Goal: Information Seeking & Learning: Learn about a topic

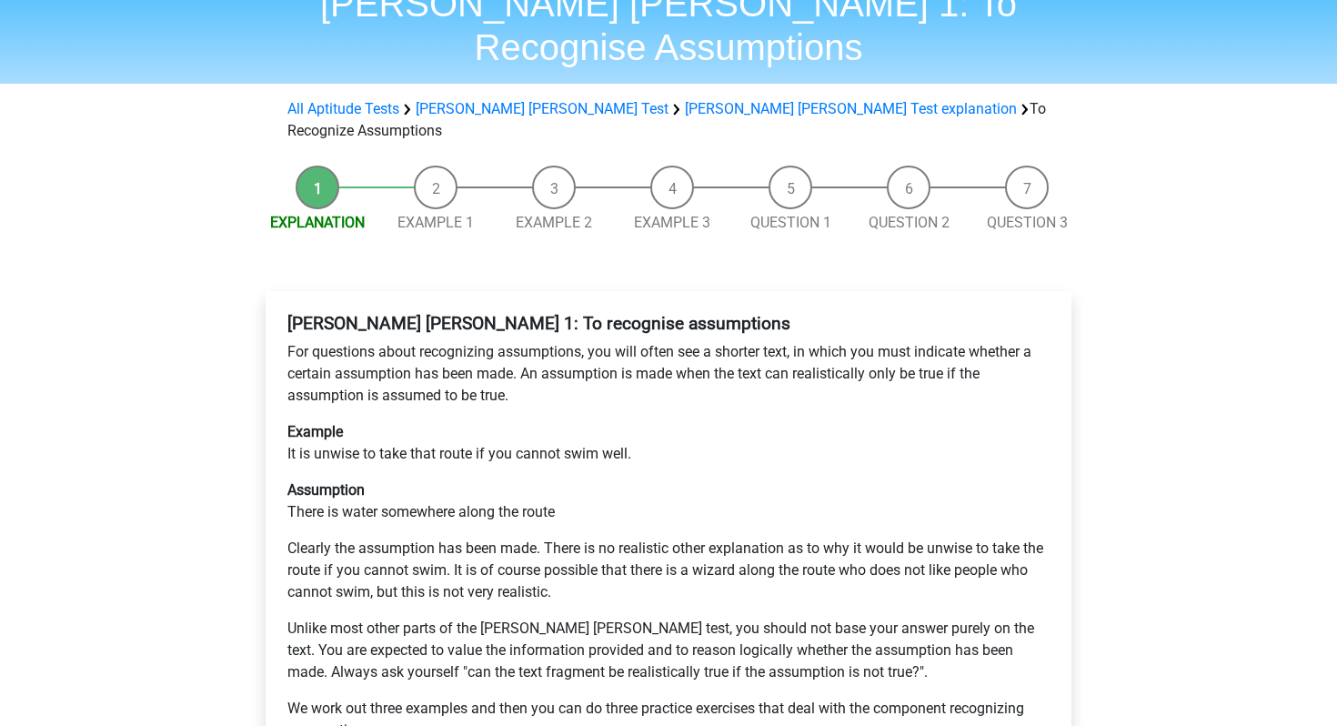
scroll to position [394, 0]
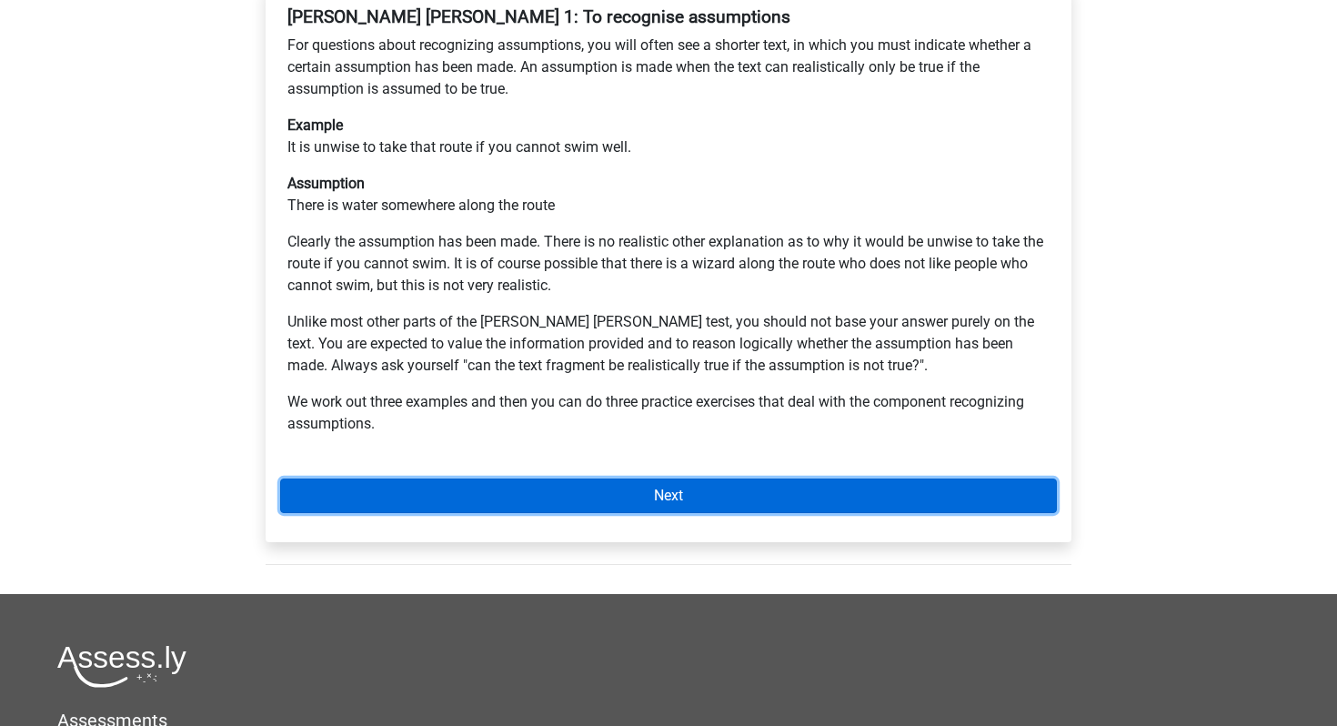
click at [492, 479] on link "Next" at bounding box center [668, 496] width 777 height 35
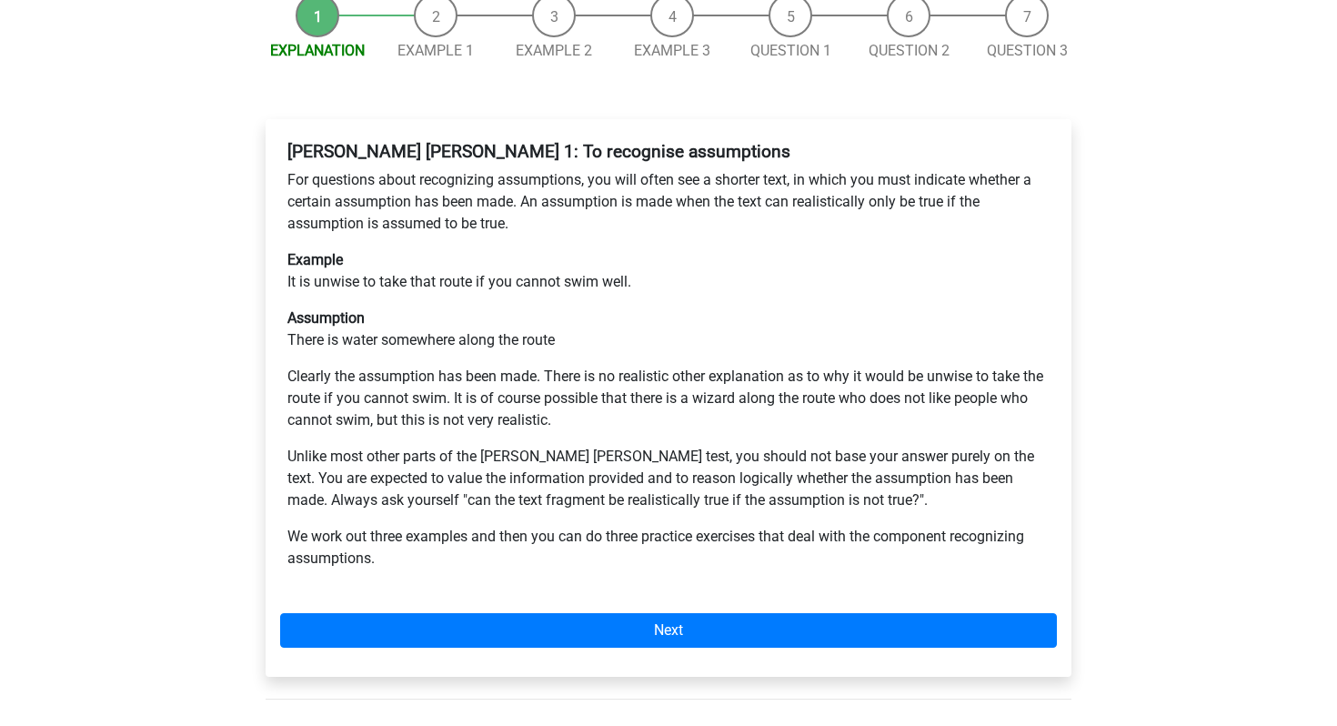
scroll to position [254, 0]
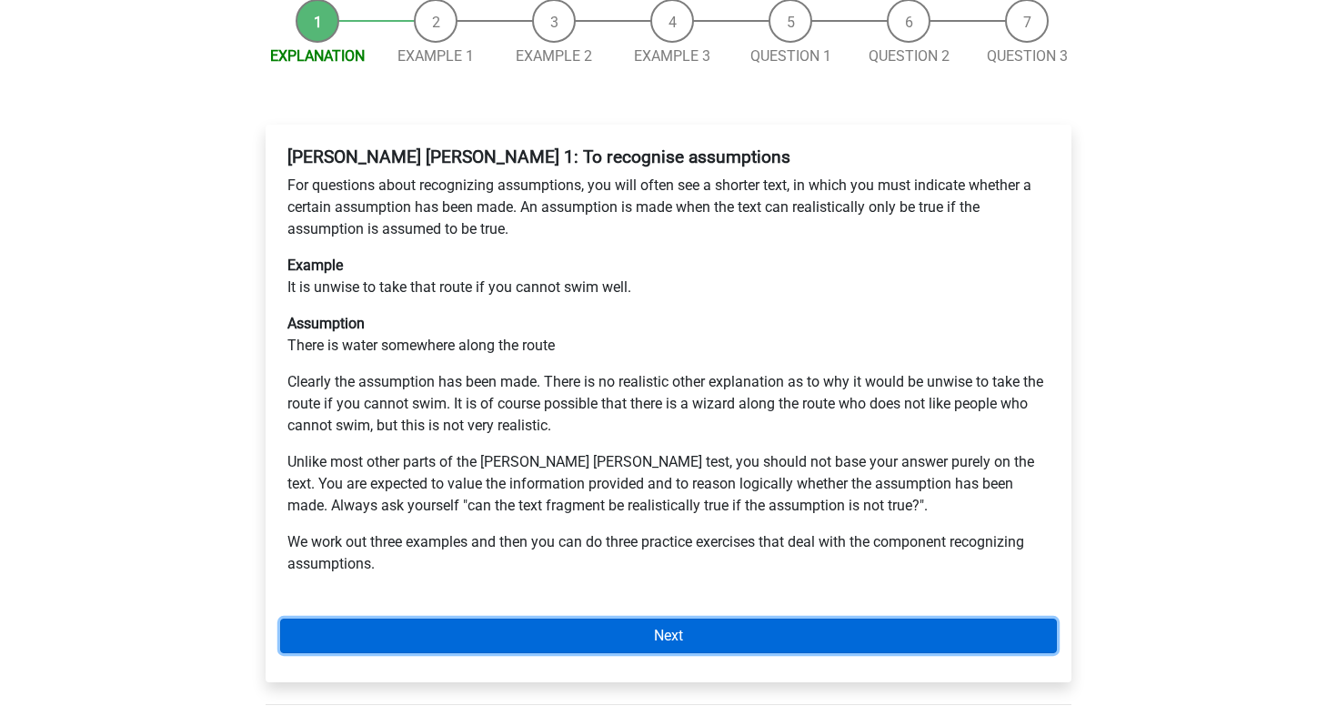
click at [452, 619] on link "Next" at bounding box center [668, 636] width 777 height 35
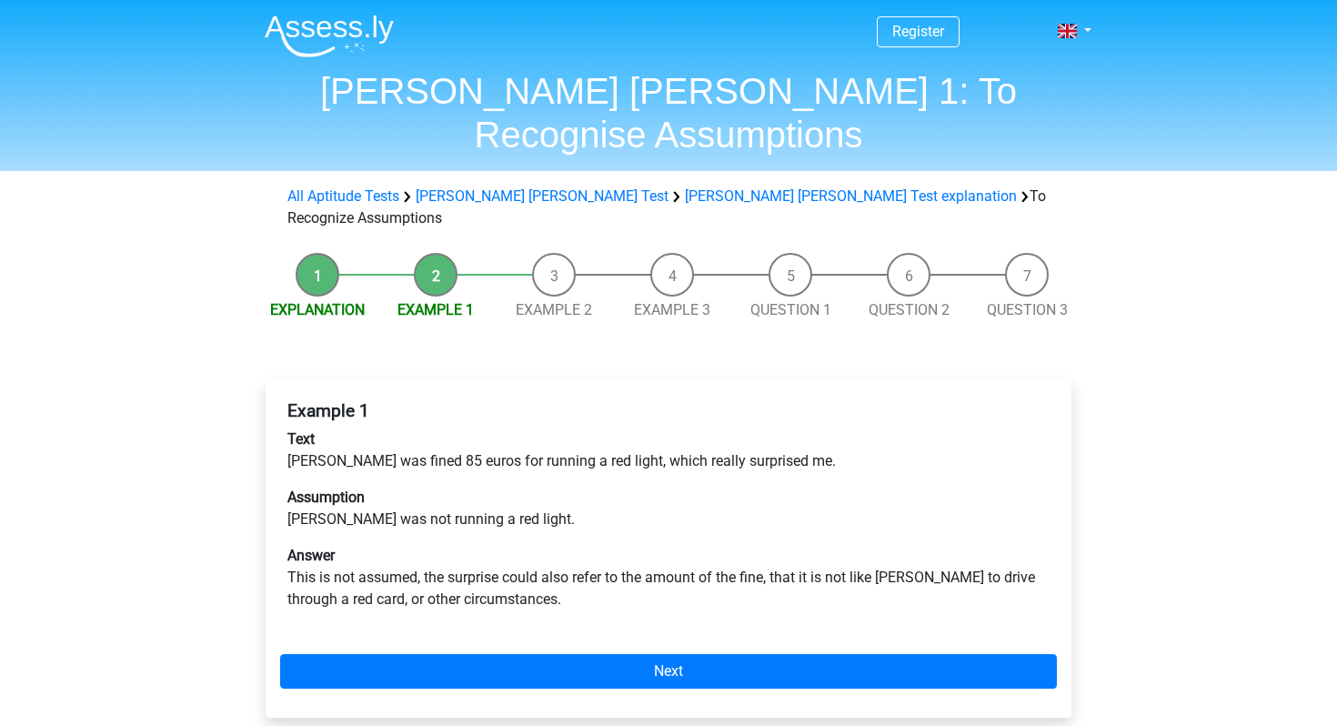
click at [494, 587] on div "Example 1 Text Peter was fined 85 euros for running a red light, which really s…" at bounding box center [669, 547] width 806 height 339
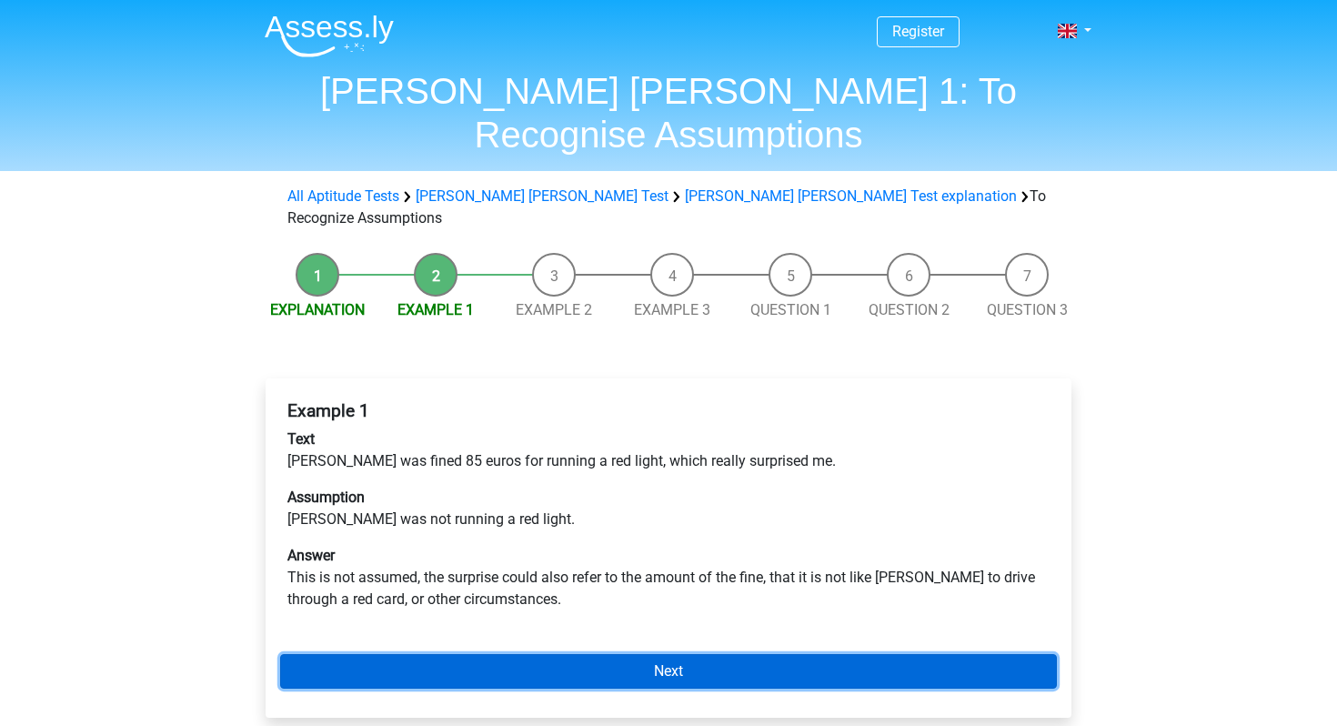
click at [519, 654] on link "Next" at bounding box center [668, 671] width 777 height 35
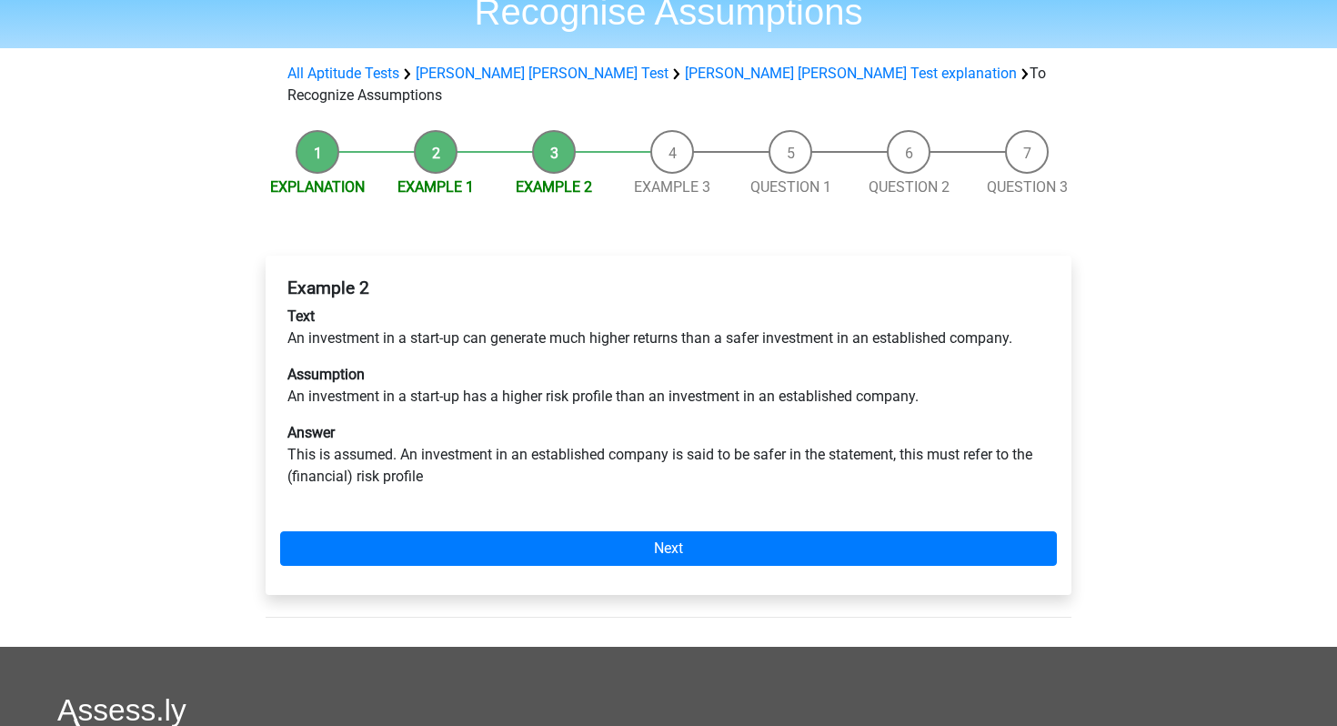
scroll to position [124, 0]
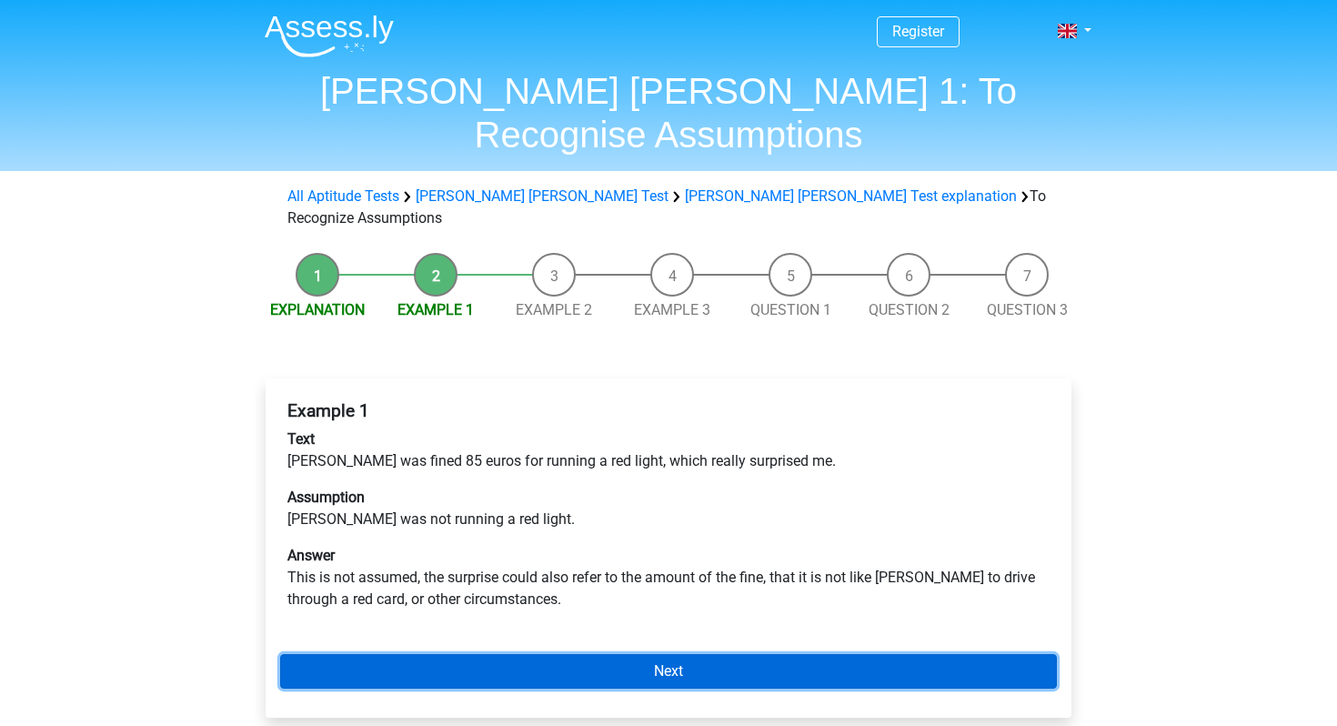
click at [491, 654] on link "Next" at bounding box center [668, 671] width 777 height 35
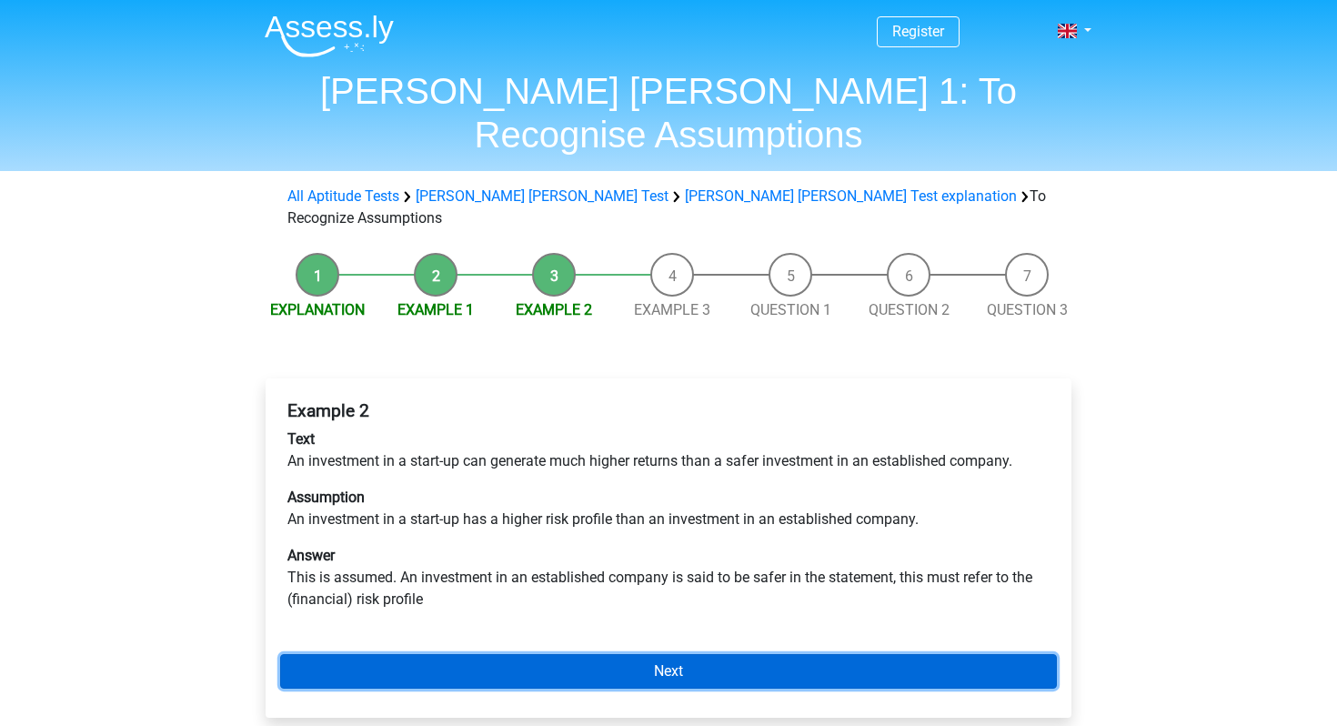
click at [615, 654] on link "Next" at bounding box center [668, 671] width 777 height 35
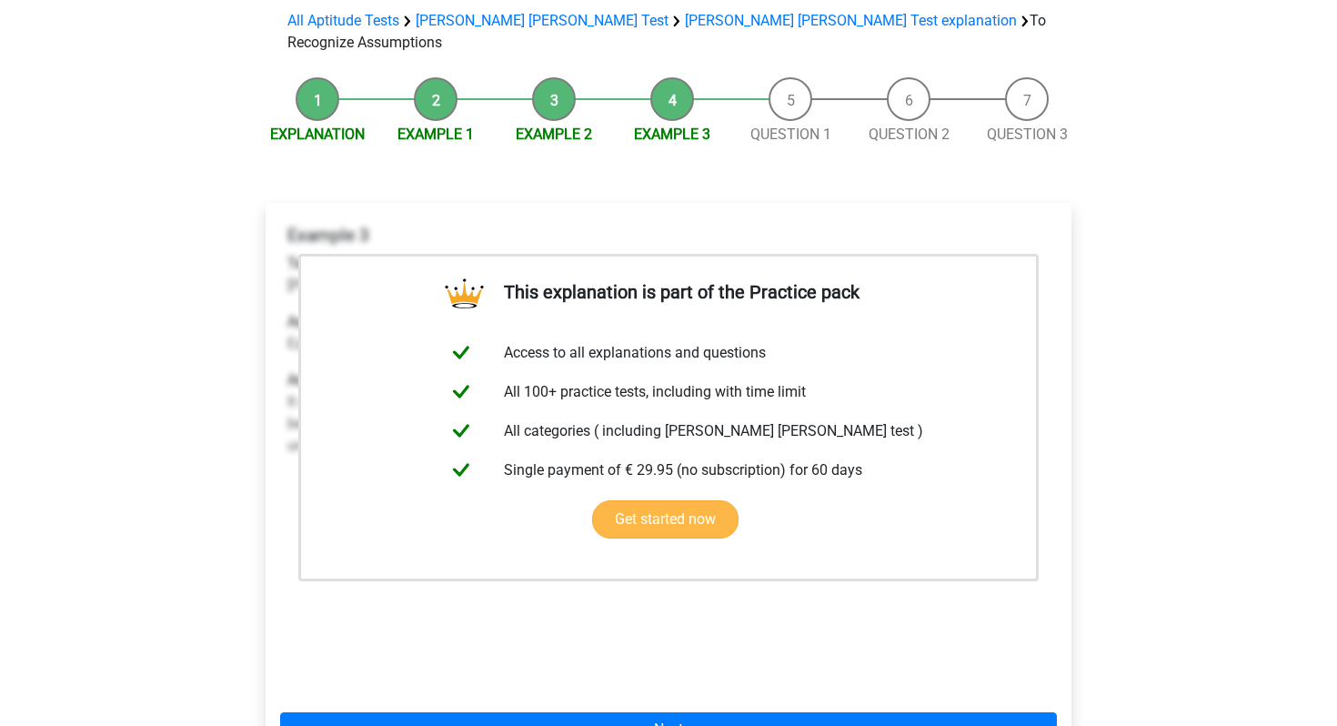
scroll to position [188, 0]
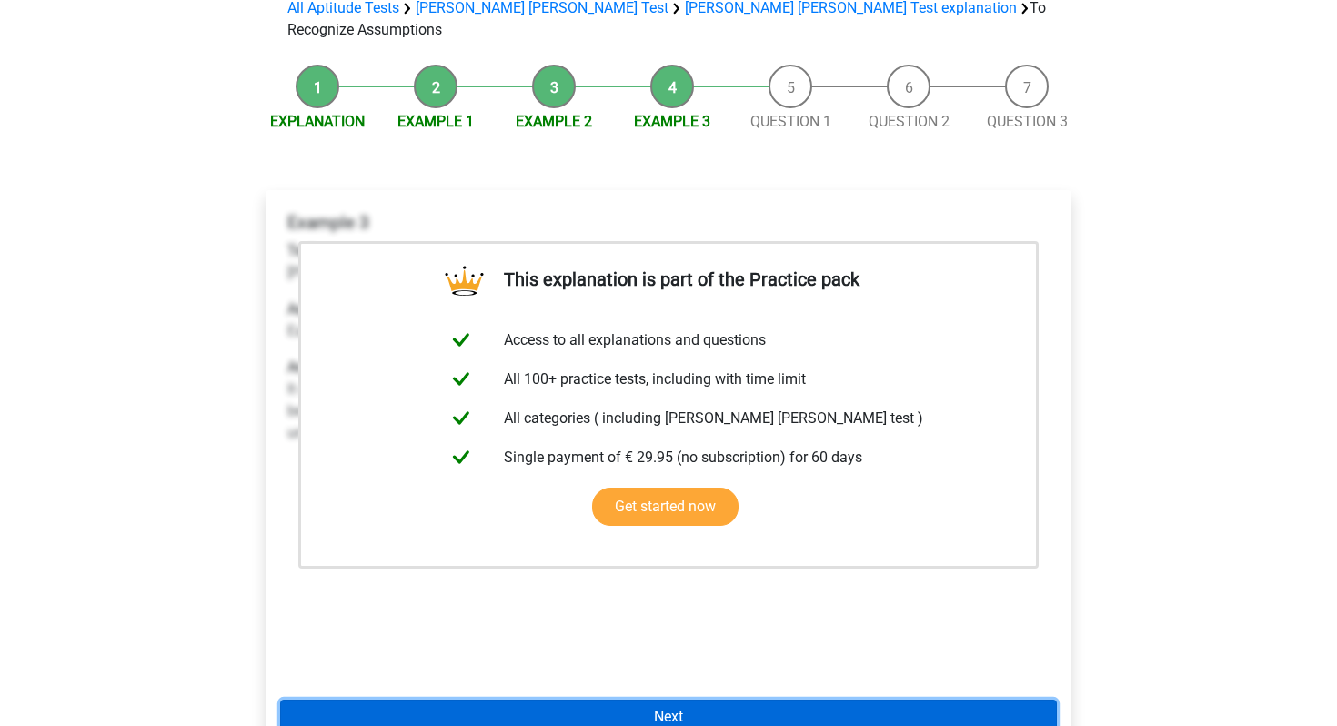
click at [691, 700] on link "Next" at bounding box center [668, 717] width 777 height 35
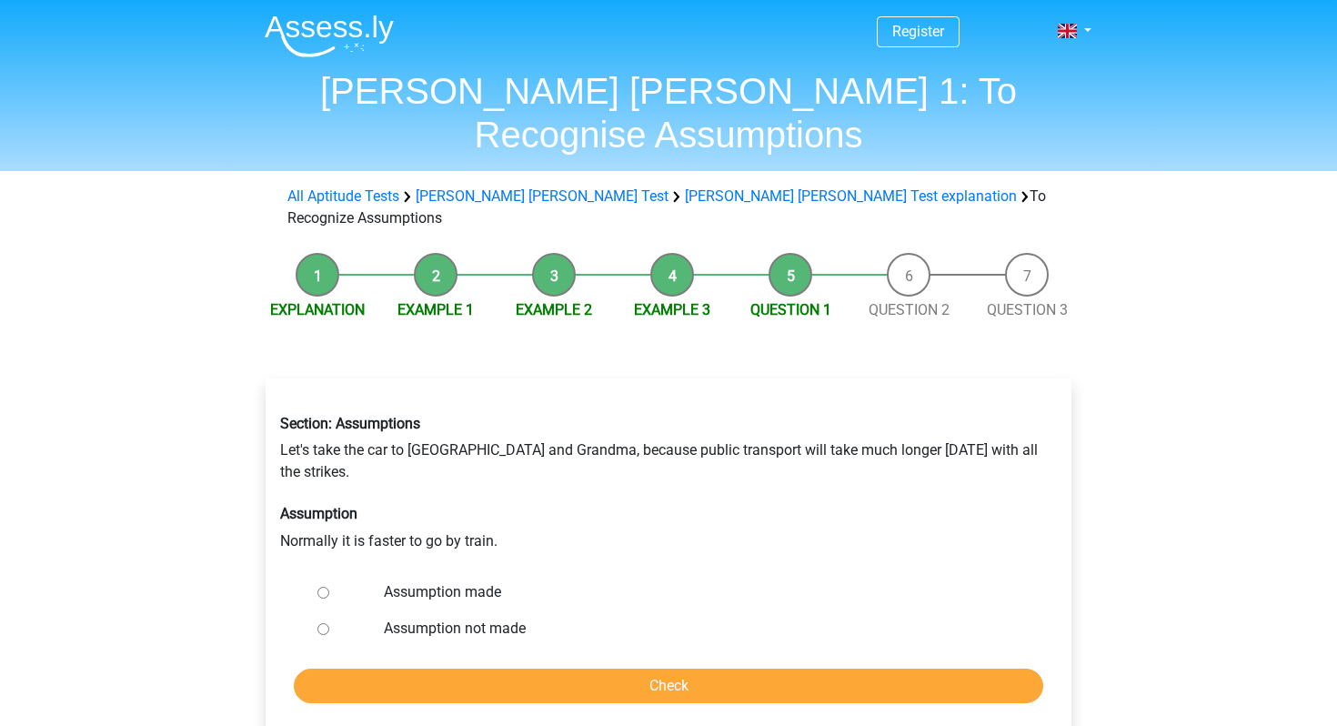
click at [318, 587] on input "Assumption made" at bounding box center [324, 593] width 12 height 12
radio input "true"
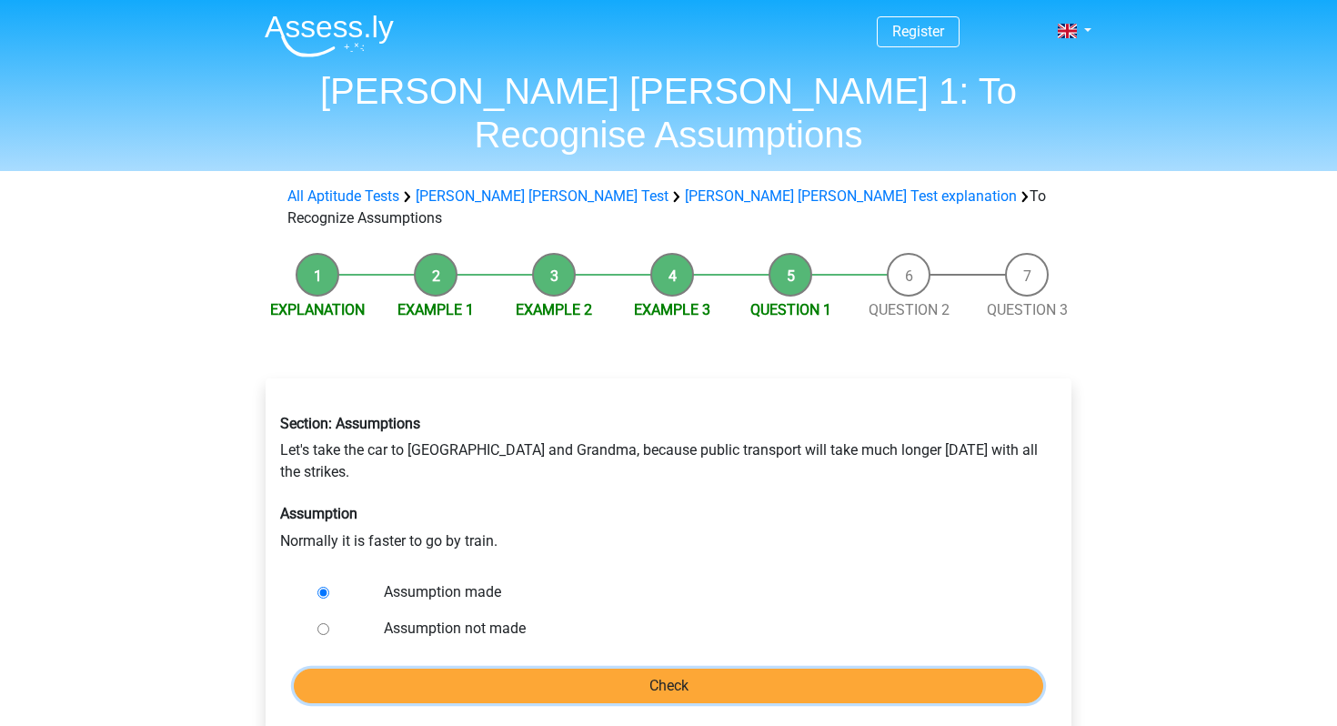
click at [575, 669] on input "Check" at bounding box center [669, 686] width 750 height 35
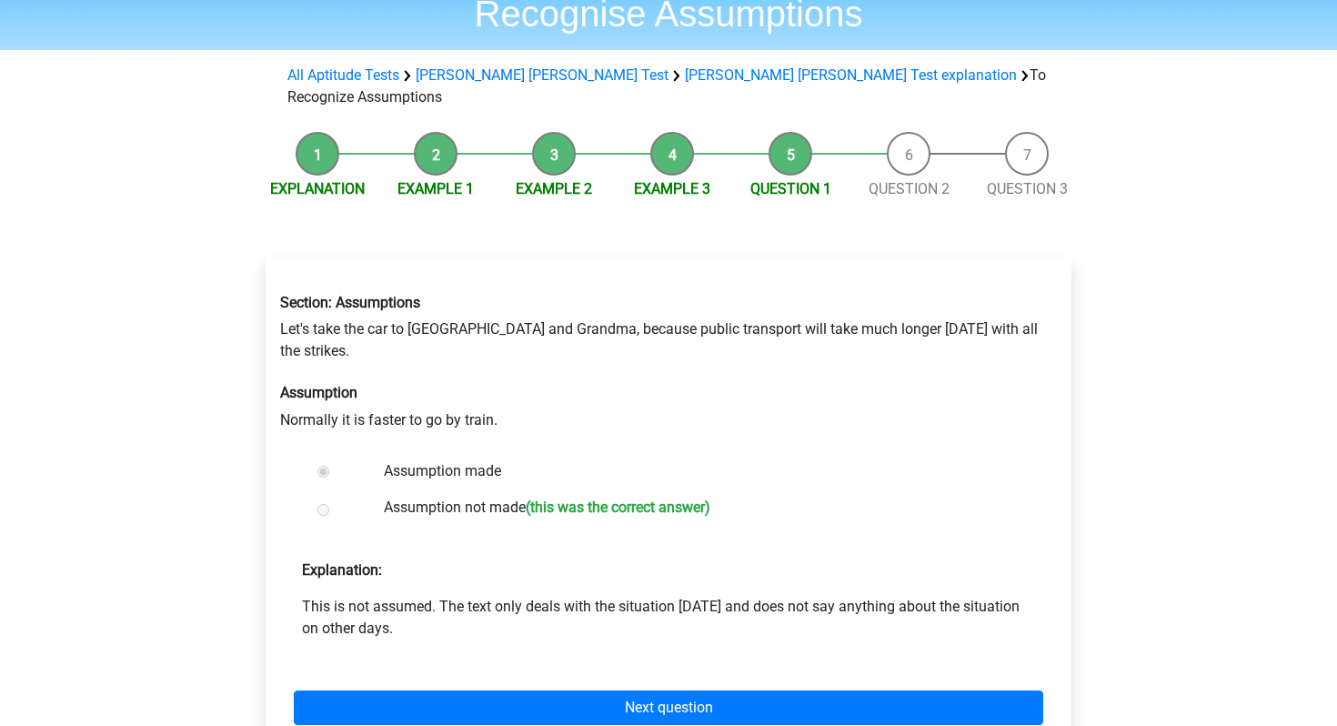
scroll to position [184, 0]
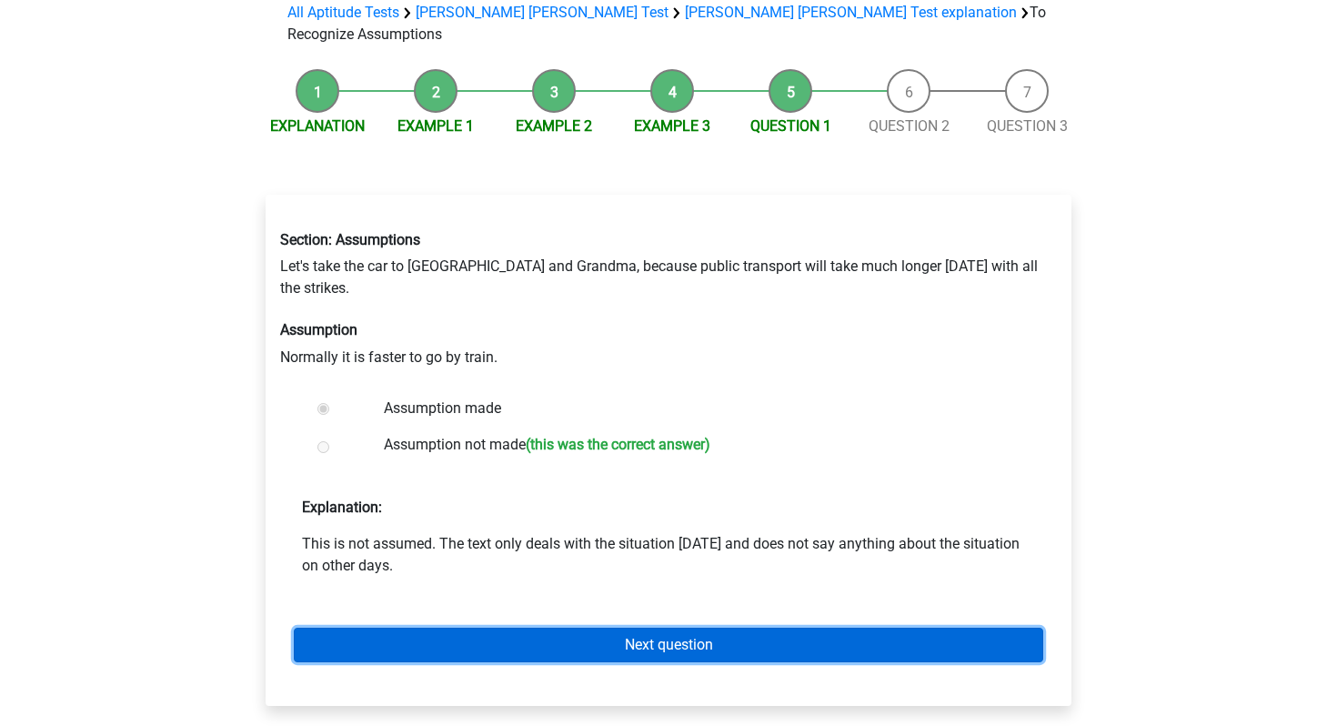
click at [607, 628] on link "Next question" at bounding box center [669, 645] width 750 height 35
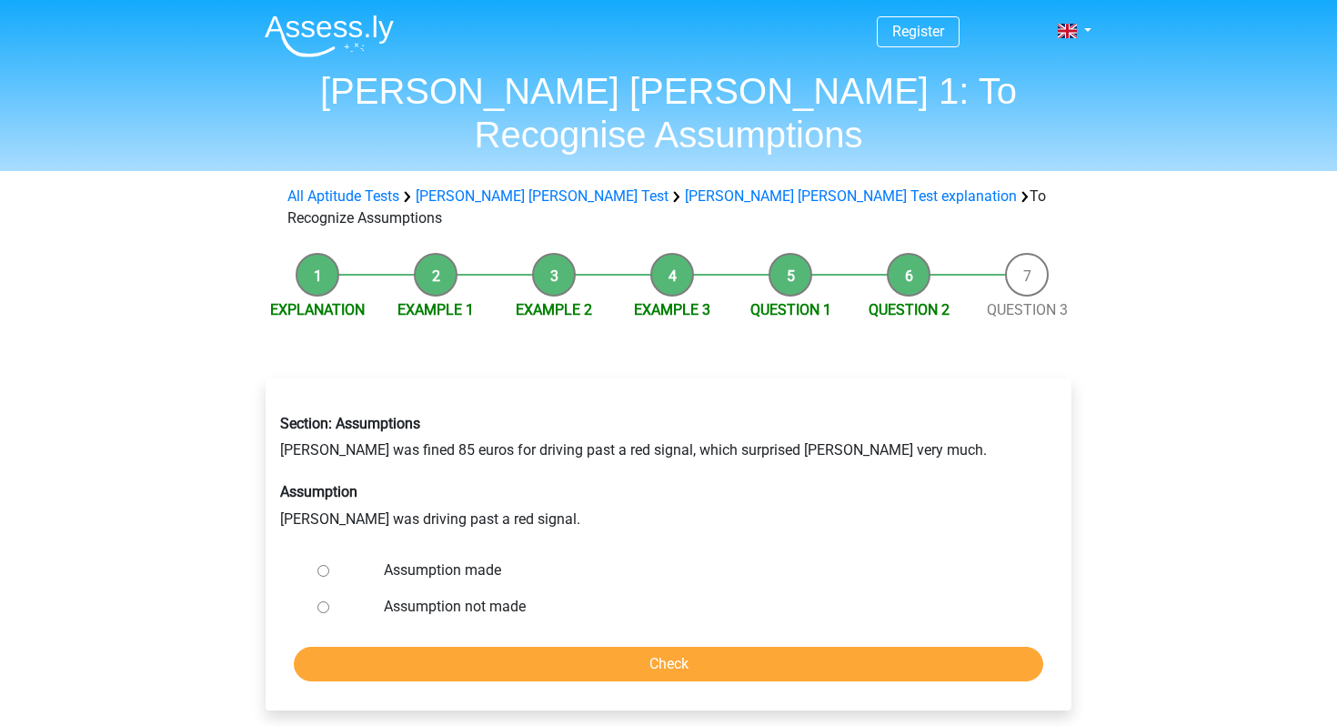
click at [437, 560] on label "Assumption made" at bounding box center [699, 571] width 630 height 22
click at [329, 565] on input "Assumption made" at bounding box center [324, 571] width 12 height 12
radio input "true"
click at [489, 647] on input "Check" at bounding box center [669, 664] width 750 height 35
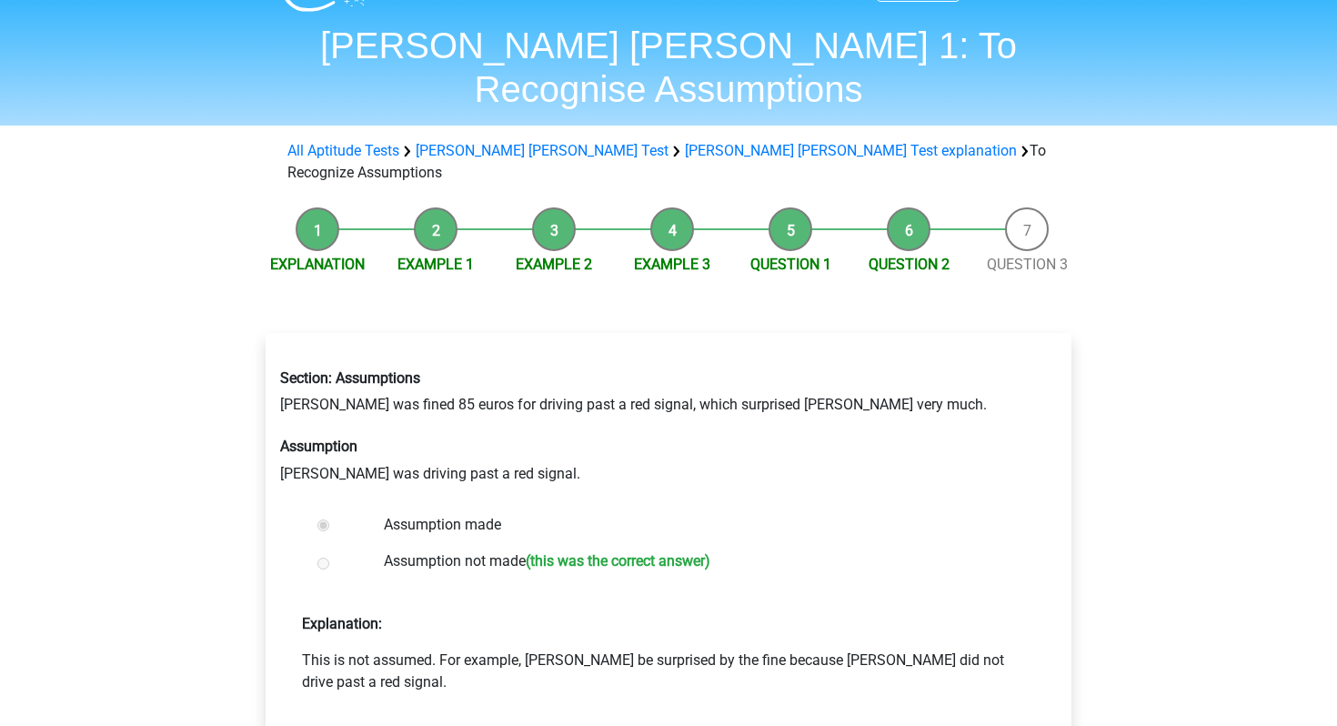
scroll to position [48, 0]
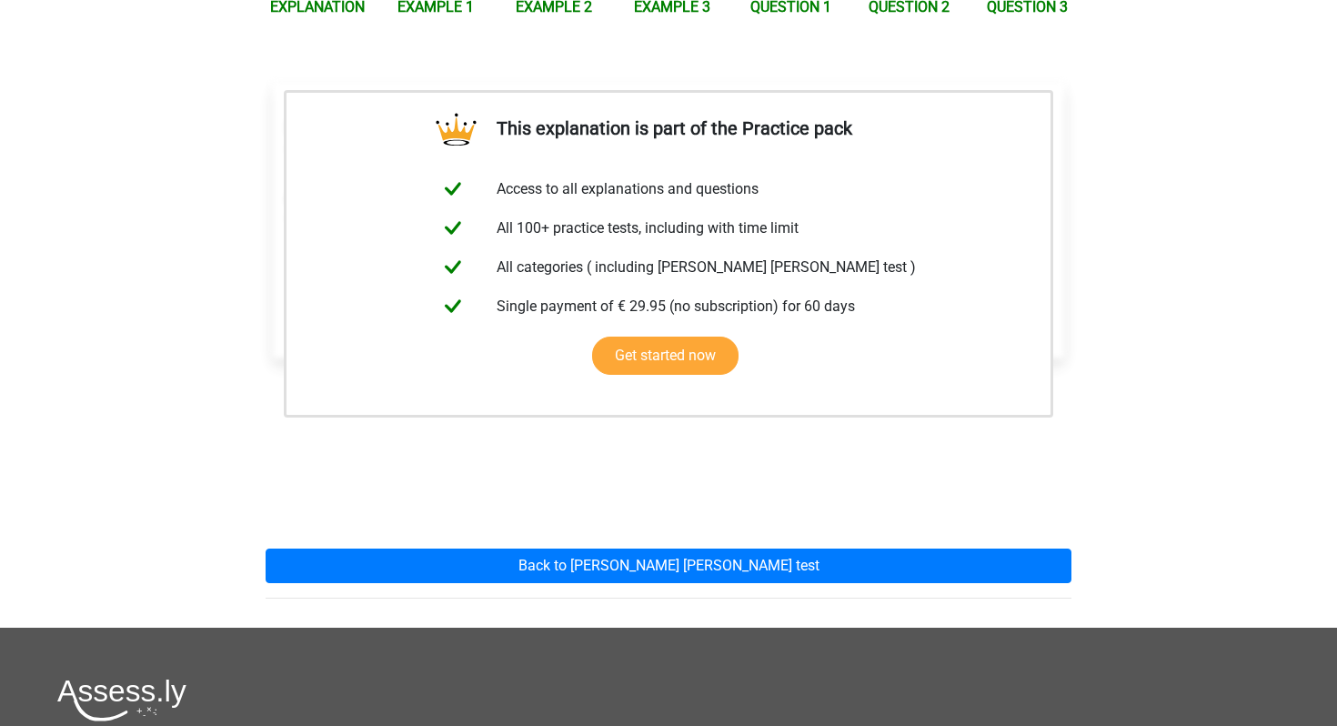
scroll to position [308, 0]
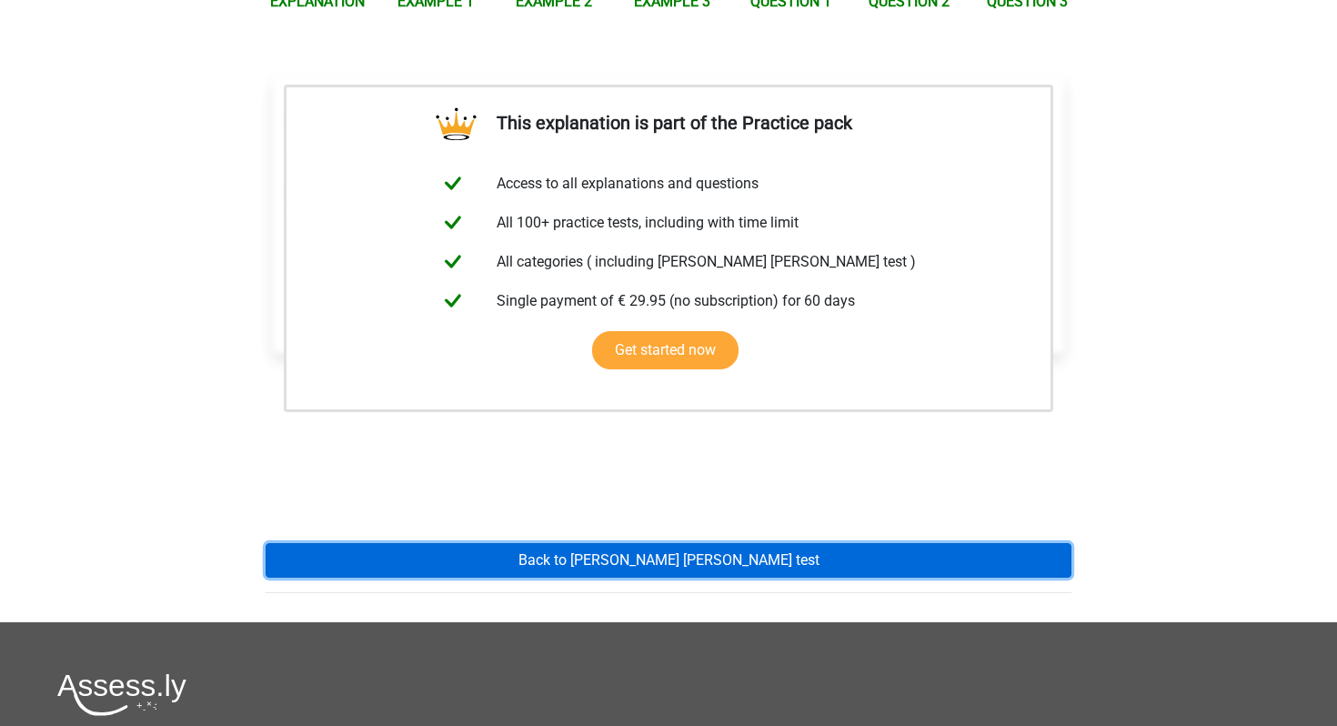
click at [617, 543] on link "Back to watson glaser test" at bounding box center [669, 560] width 806 height 35
